Goal: Contribute content: Add original content to the website for others to see

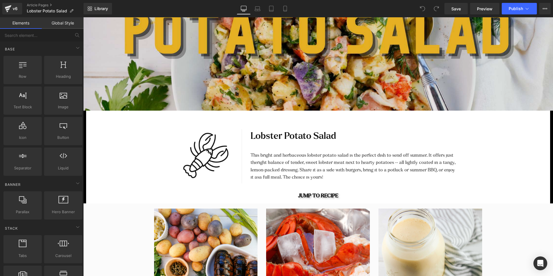
scroll to position [231, 0]
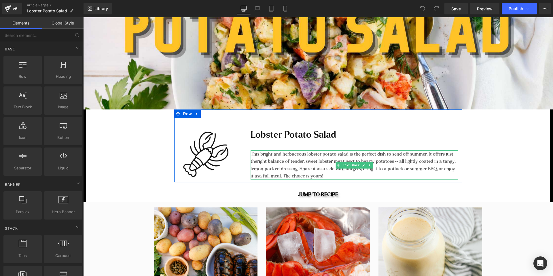
click at [418, 168] on p "lemon-packed dressing. Share it as a side with burgers, bring it to a potluck o…" at bounding box center [353, 172] width 207 height 15
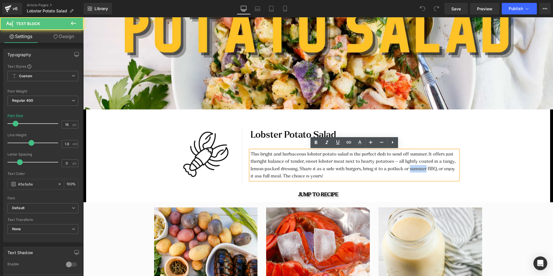
click at [418, 168] on p "lemon-packed dressing. Share it as a side with burgers, bring it to a potluck o…" at bounding box center [353, 172] width 207 height 15
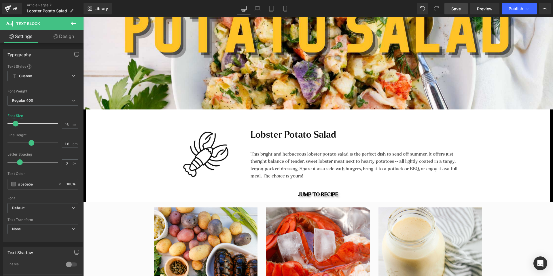
click at [455, 9] on span "Save" at bounding box center [455, 9] width 9 height 6
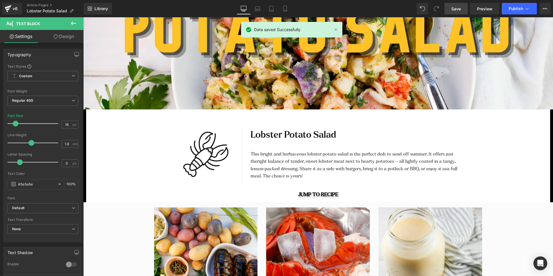
click at [455, 9] on span "Save" at bounding box center [455, 9] width 9 height 6
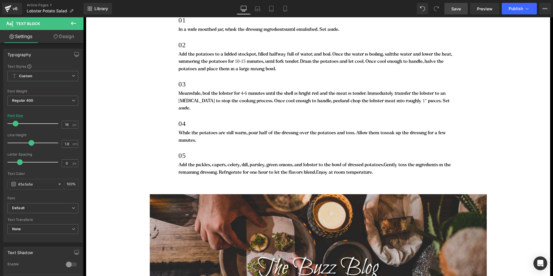
scroll to position [1326, 0]
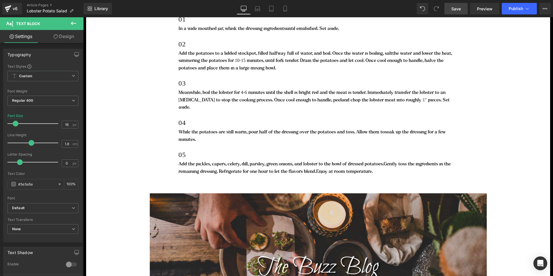
click at [460, 7] on span "Save" at bounding box center [455, 9] width 9 height 6
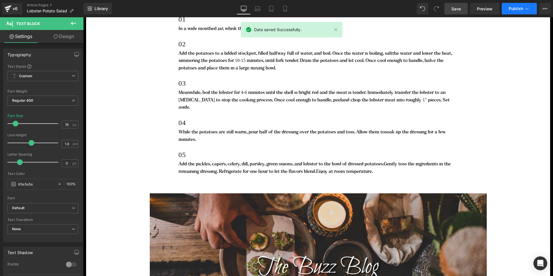
click at [516, 12] on button "Publish" at bounding box center [518, 9] width 35 height 12
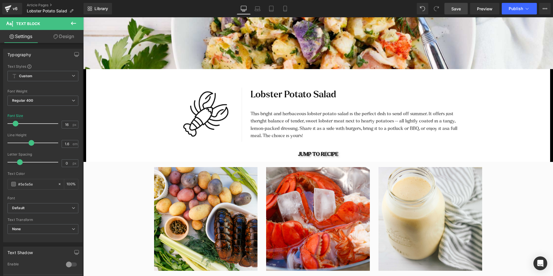
scroll to position [269, 0]
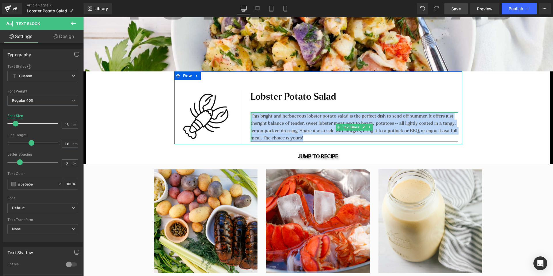
drag, startPoint x: 305, startPoint y: 137, endPoint x: 250, endPoint y: 115, distance: 58.7
click at [250, 115] on div "This bright and herbaceous lobster potato salad is the perfect dish to send off…" at bounding box center [353, 126] width 207 height 29
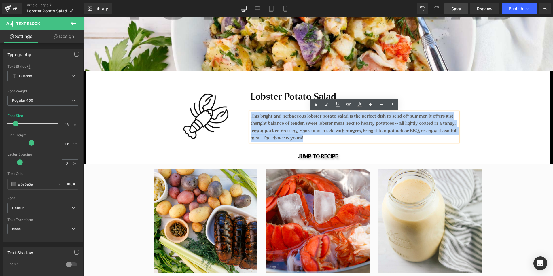
copy div "This bright and herbaceous lobster potato salad is the perfect dish to send off…"
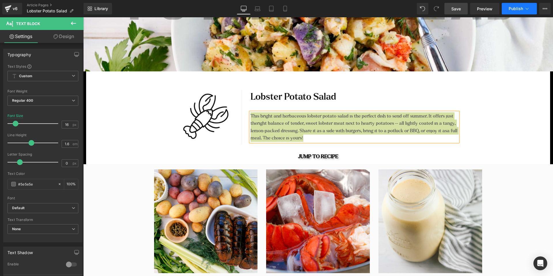
click at [512, 8] on span "Publish" at bounding box center [515, 8] width 14 height 5
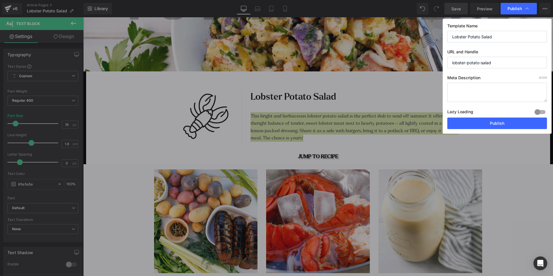
click at [466, 88] on textarea at bounding box center [497, 92] width 100 height 19
paste textarea "This bright and herbaceous lobster potato salad is the perfect dish to send off…"
drag, startPoint x: 533, startPoint y: 99, endPoint x: 501, endPoint y: 96, distance: 33.0
click at [501, 96] on textarea "This bright and herbaceous lobster potato salad is the perfect dish to send off…" at bounding box center [497, 92] width 100 height 19
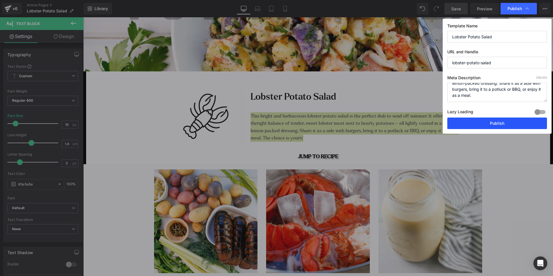
type textarea "This bright and herbaceous lobster potato salad is the perfect dish to send off…"
click at [493, 123] on button "Publish" at bounding box center [497, 123] width 100 height 12
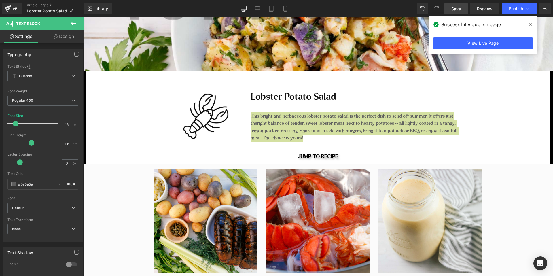
click at [531, 24] on icon at bounding box center [530, 24] width 3 height 5
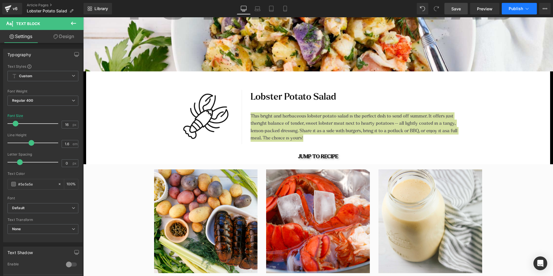
click at [519, 12] on button "Publish" at bounding box center [518, 9] width 35 height 12
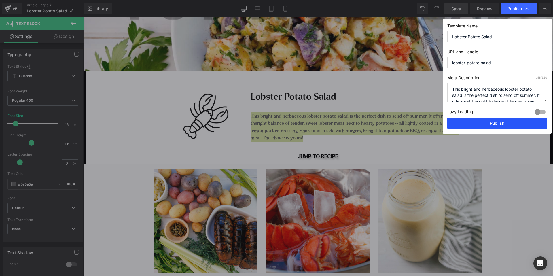
click at [491, 122] on button "Publish" at bounding box center [497, 123] width 100 height 12
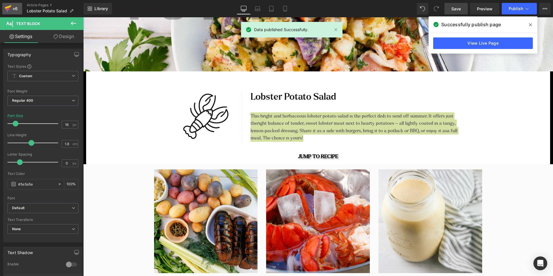
click at [14, 7] on div "v6" at bounding box center [15, 8] width 7 height 7
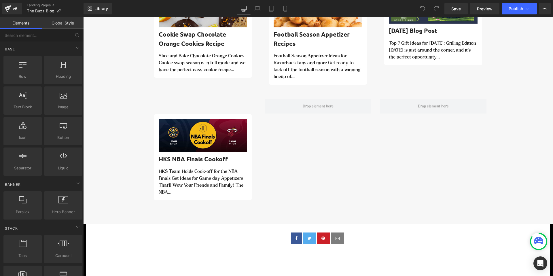
scroll to position [1312, 0]
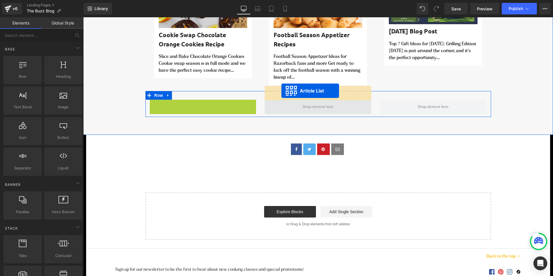
drag, startPoint x: 185, startPoint y: 90, endPoint x: 281, endPoint y: 91, distance: 96.1
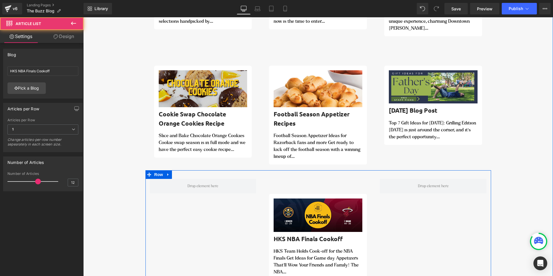
scroll to position [1228, 0]
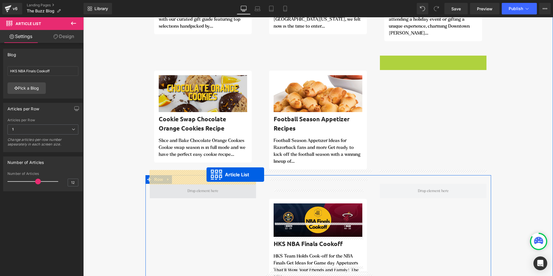
drag, startPoint x: 417, startPoint y: 47, endPoint x: 206, endPoint y: 174, distance: 245.9
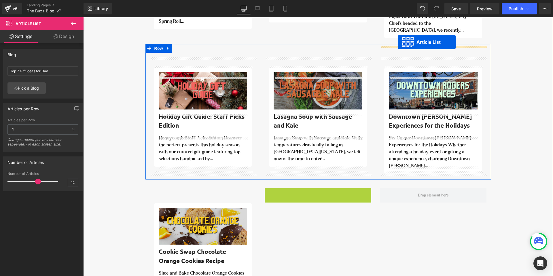
scroll to position [1085, 0]
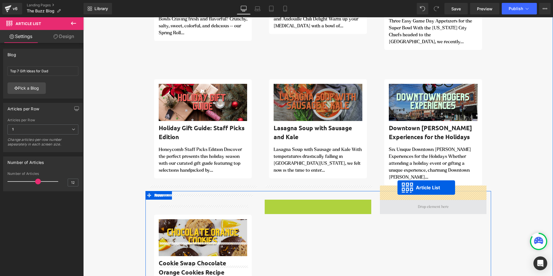
drag, startPoint x: 301, startPoint y: 47, endPoint x: 397, endPoint y: 187, distance: 170.2
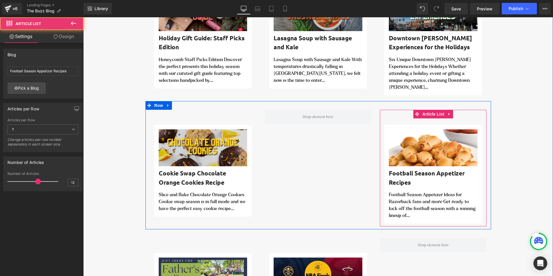
scroll to position [1175, 0]
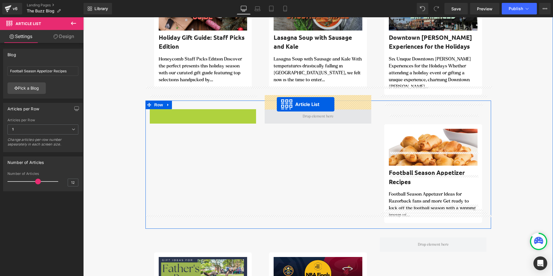
drag, startPoint x: 185, startPoint y: 101, endPoint x: 277, endPoint y: 104, distance: 91.9
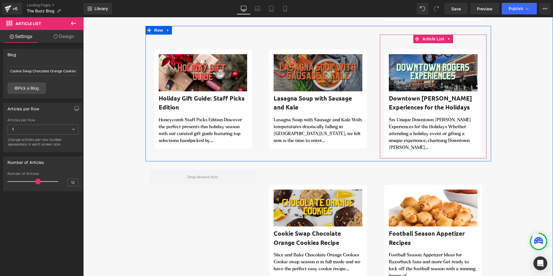
scroll to position [1103, 0]
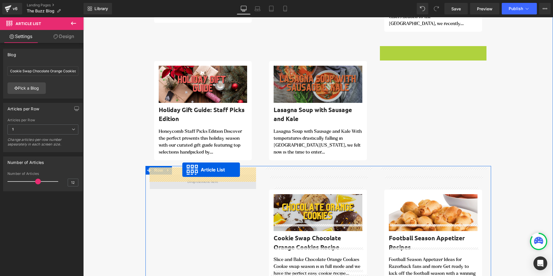
drag, startPoint x: 417, startPoint y: 31, endPoint x: 182, endPoint y: 170, distance: 272.5
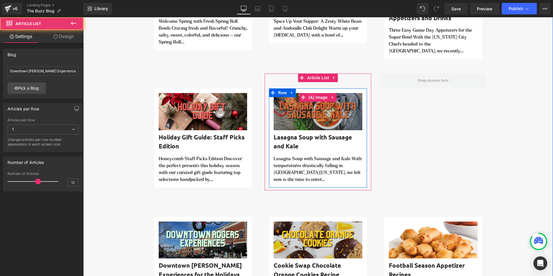
scroll to position [1074, 0]
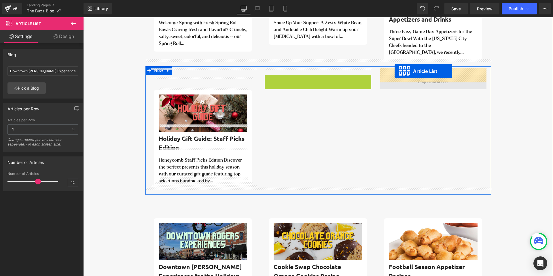
drag, startPoint x: 301, startPoint y: 74, endPoint x: 395, endPoint y: 71, distance: 93.6
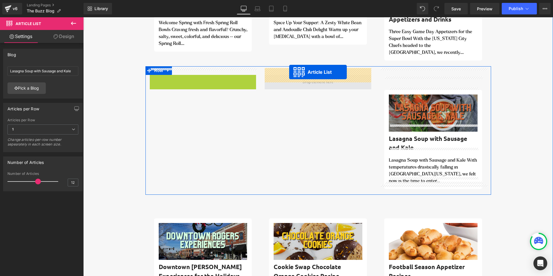
drag, startPoint x: 186, startPoint y: 72, endPoint x: 289, endPoint y: 72, distance: 103.3
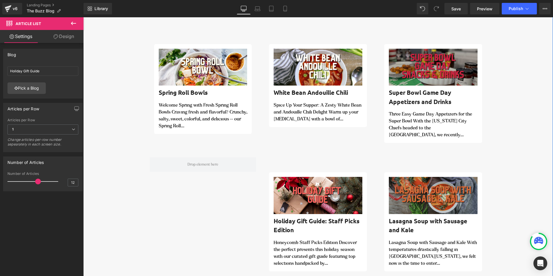
scroll to position [985, 0]
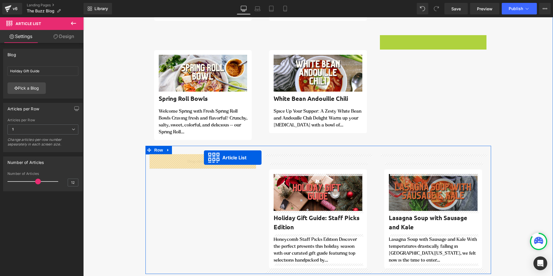
drag, startPoint x: 416, startPoint y: 41, endPoint x: 204, endPoint y: 157, distance: 242.2
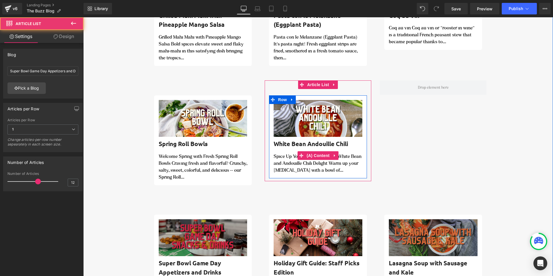
scroll to position [933, 0]
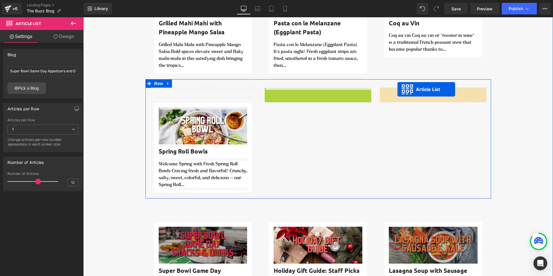
drag, startPoint x: 301, startPoint y: 92, endPoint x: 397, endPoint y: 90, distance: 95.9
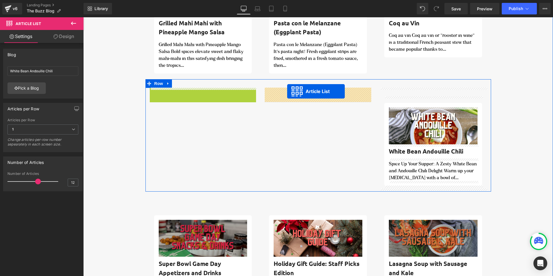
drag, startPoint x: 186, startPoint y: 92, endPoint x: 288, endPoint y: 91, distance: 102.2
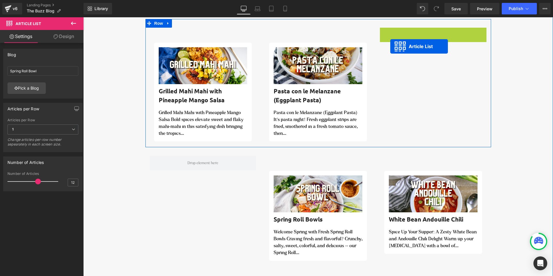
scroll to position [859, 0]
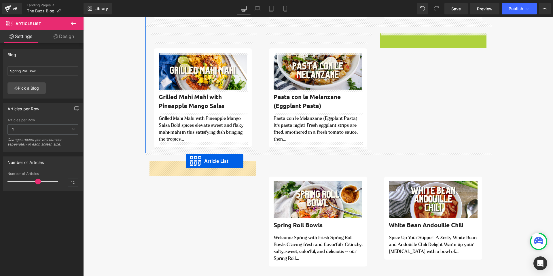
drag, startPoint x: 416, startPoint y: 33, endPoint x: 186, endPoint y: 161, distance: 263.2
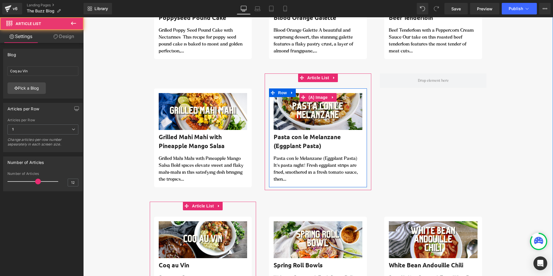
scroll to position [809, 0]
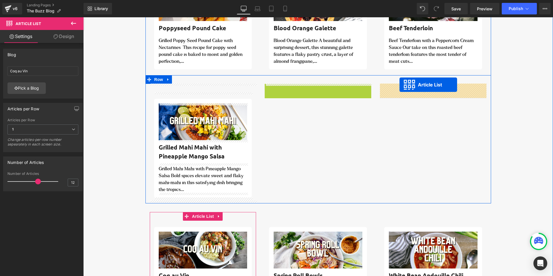
drag, startPoint x: 300, startPoint y: 89, endPoint x: 399, endPoint y: 85, distance: 98.8
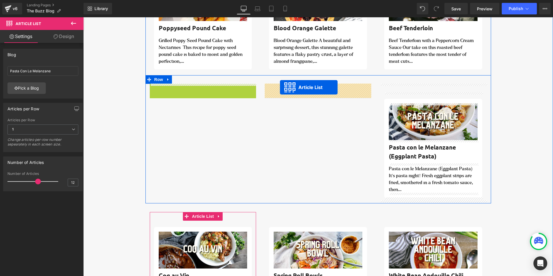
drag, startPoint x: 184, startPoint y: 89, endPoint x: 280, endPoint y: 87, distance: 95.3
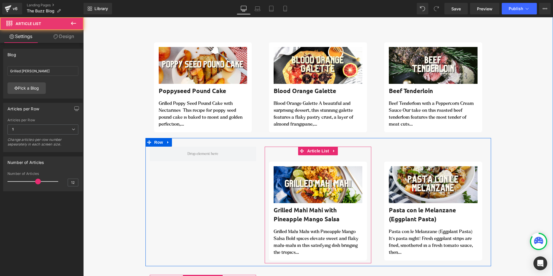
scroll to position [737, 0]
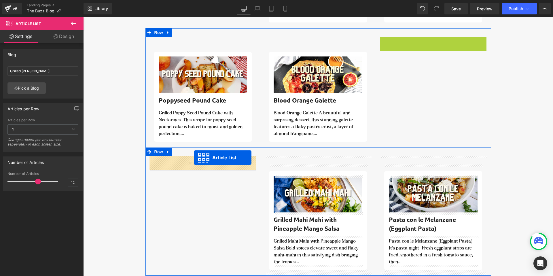
drag, startPoint x: 416, startPoint y: 40, endPoint x: 194, endPoint y: 157, distance: 251.6
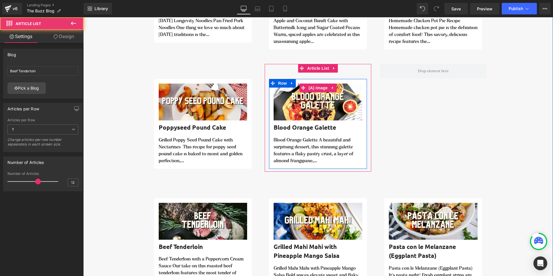
scroll to position [706, 0]
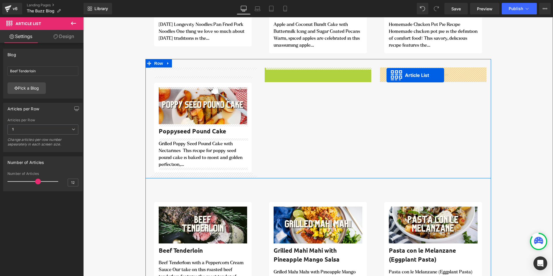
drag, startPoint x: 301, startPoint y: 72, endPoint x: 386, endPoint y: 75, distance: 85.3
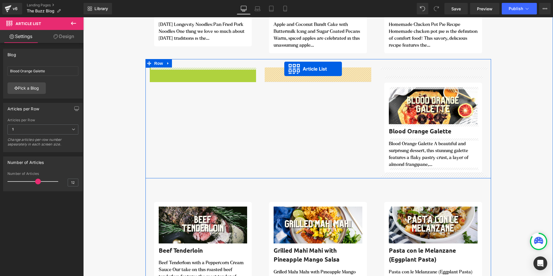
drag, startPoint x: 186, startPoint y: 72, endPoint x: 284, endPoint y: 70, distance: 98.2
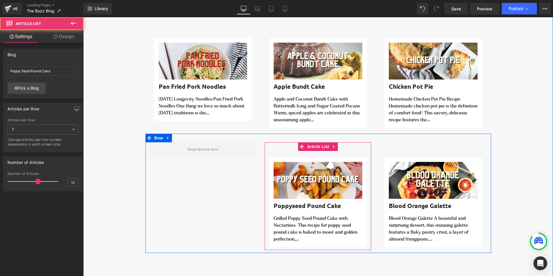
scroll to position [628, 0]
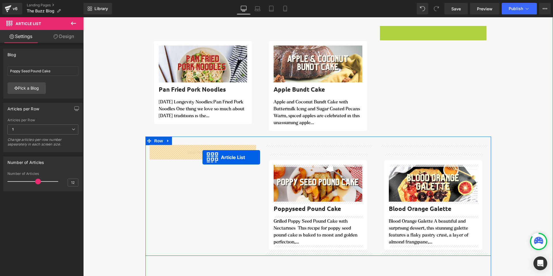
drag, startPoint x: 416, startPoint y: 31, endPoint x: 202, endPoint y: 157, distance: 247.7
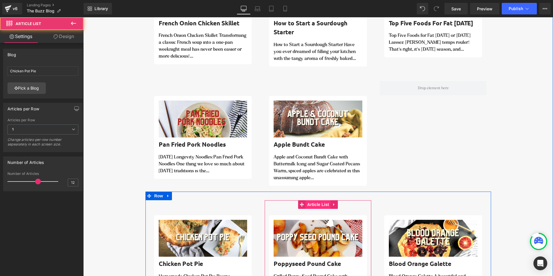
scroll to position [563, 0]
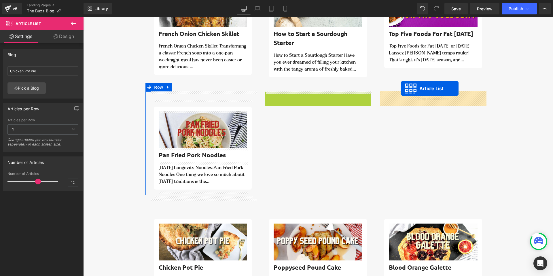
drag, startPoint x: 301, startPoint y: 96, endPoint x: 402, endPoint y: 91, distance: 100.6
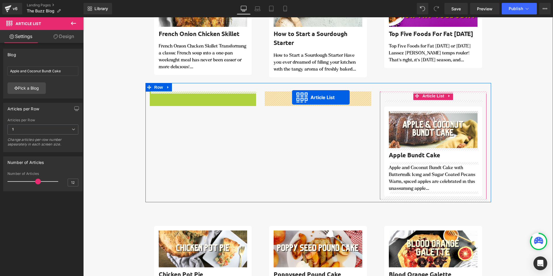
drag, startPoint x: 185, startPoint y: 96, endPoint x: 292, endPoint y: 97, distance: 106.5
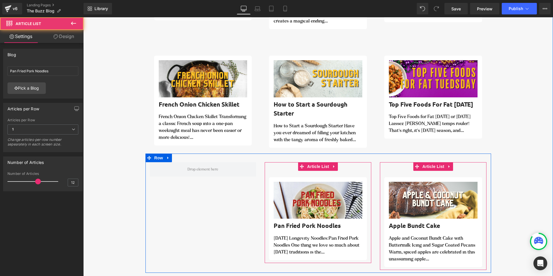
scroll to position [482, 0]
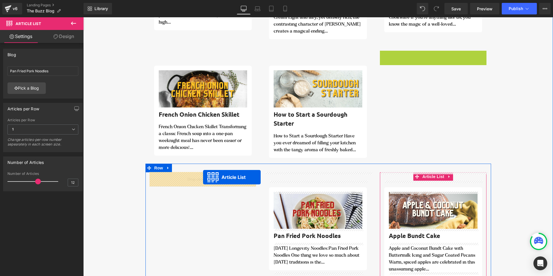
drag, startPoint x: 416, startPoint y: 57, endPoint x: 203, endPoint y: 177, distance: 244.6
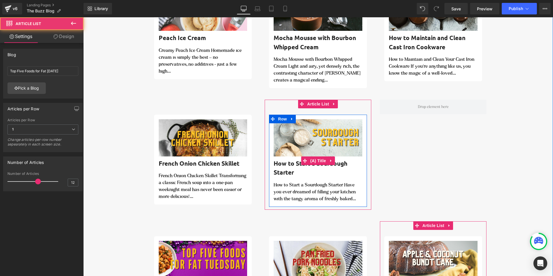
scroll to position [427, 0]
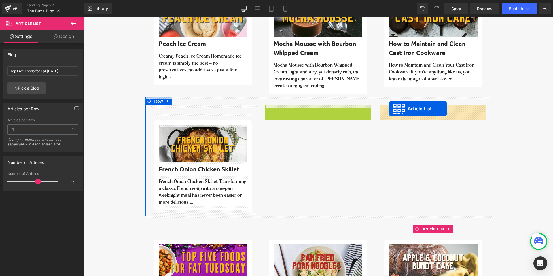
drag, startPoint x: 302, startPoint y: 110, endPoint x: 389, endPoint y: 109, distance: 87.2
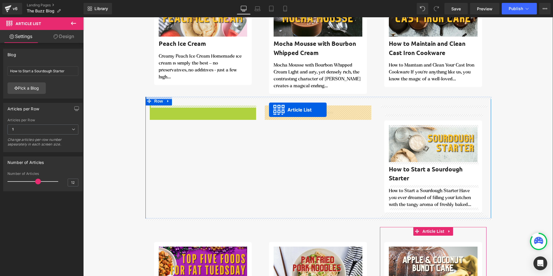
drag, startPoint x: 187, startPoint y: 110, endPoint x: 269, endPoint y: 110, distance: 82.9
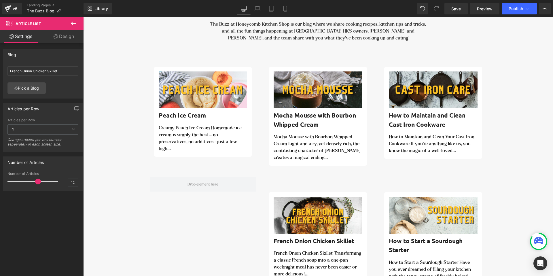
scroll to position [351, 0]
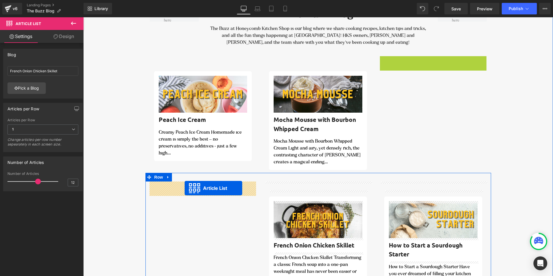
drag, startPoint x: 417, startPoint y: 60, endPoint x: 184, endPoint y: 188, distance: 265.2
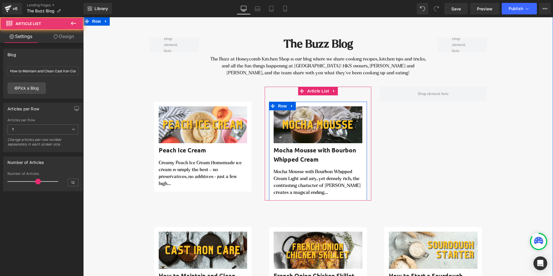
scroll to position [320, 0]
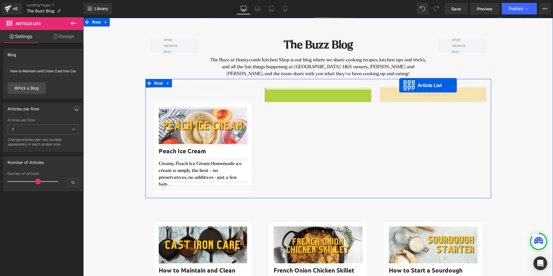
drag, startPoint x: 302, startPoint y: 92, endPoint x: 399, endPoint y: 86, distance: 97.7
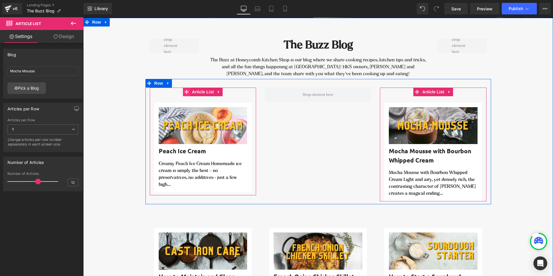
click at [185, 93] on icon at bounding box center [187, 92] width 4 height 4
click at [220, 93] on icon at bounding box center [219, 92] width 4 height 4
click at [217, 93] on link at bounding box center [214, 91] width 7 height 9
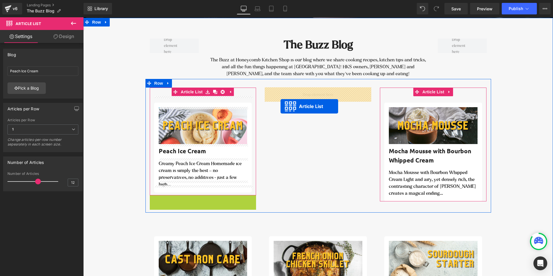
drag, startPoint x: 186, startPoint y: 193, endPoint x: 280, endPoint y: 106, distance: 127.5
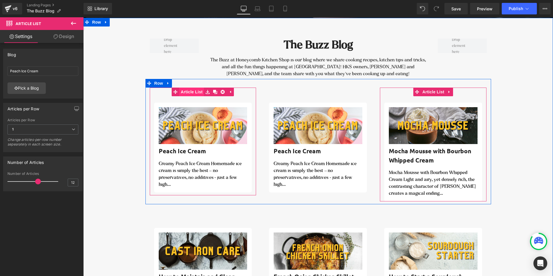
click at [191, 92] on span "Article List" at bounding box center [191, 91] width 25 height 9
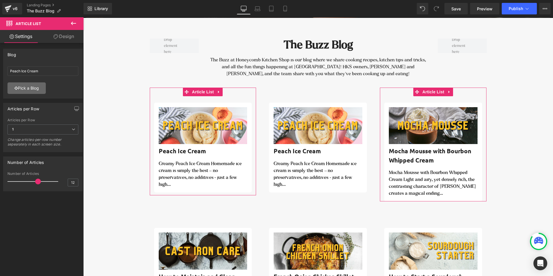
click at [27, 89] on link "Pick a Blog" at bounding box center [26, 88] width 38 height 12
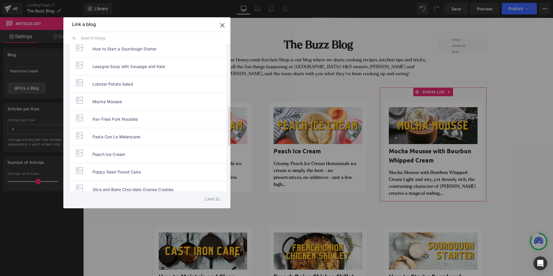
scroll to position [239, 0]
click at [136, 85] on li "Lobster Potato Salad" at bounding box center [148, 84] width 158 height 18
type input "Lobster Potato Salad"
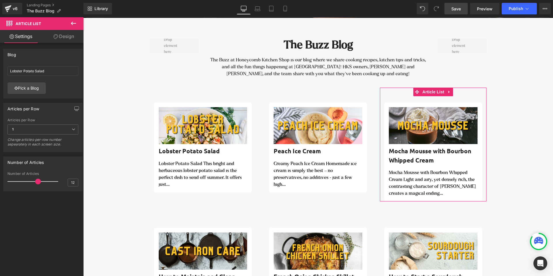
click at [455, 12] on link "Save" at bounding box center [455, 9] width 23 height 12
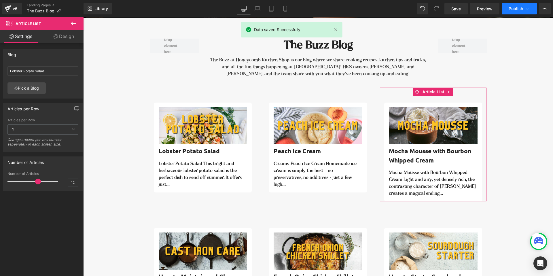
click at [509, 11] on span "Publish" at bounding box center [515, 8] width 14 height 5
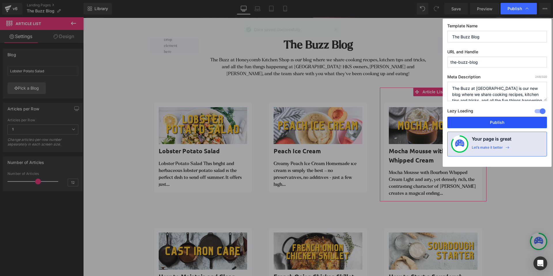
click at [496, 123] on button "Publish" at bounding box center [497, 123] width 100 height 12
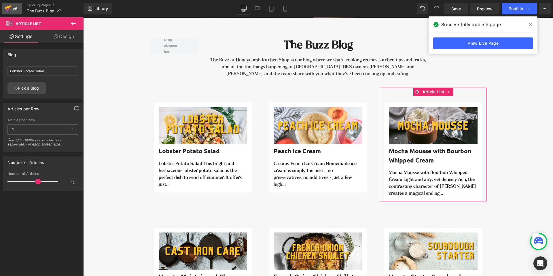
click at [9, 7] on icon at bounding box center [8, 7] width 7 height 4
